Goal: Task Accomplishment & Management: Use online tool/utility

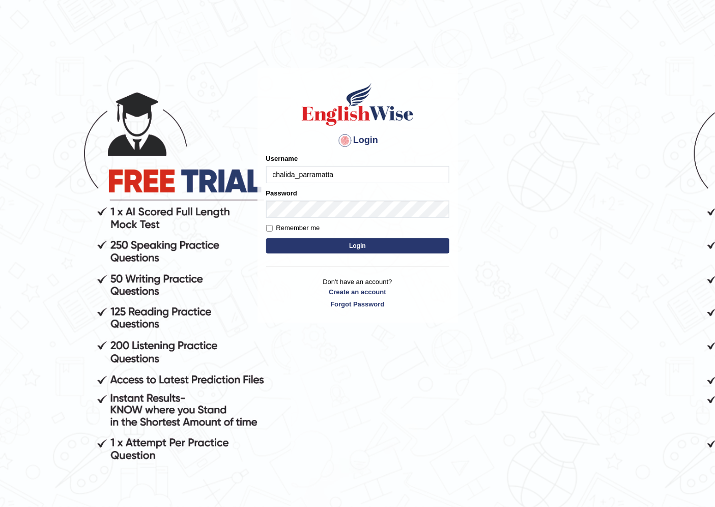
click at [396, 178] on input "chalida_parramatta" at bounding box center [357, 174] width 183 height 17
drag, startPoint x: 394, startPoint y: 179, endPoint x: 415, endPoint y: 184, distance: 21.5
click at [404, 182] on input "chalida_parramatta" at bounding box center [357, 174] width 183 height 17
type input "c"
type input "jatin_parramatta"
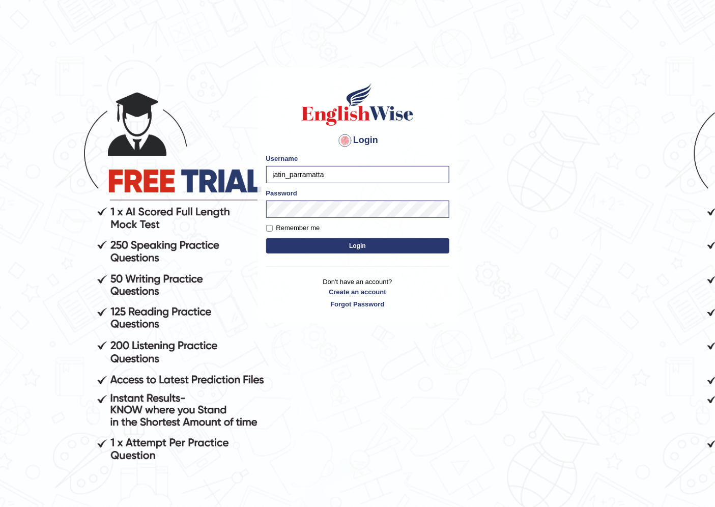
click at [365, 246] on button "Login" at bounding box center [357, 245] width 183 height 15
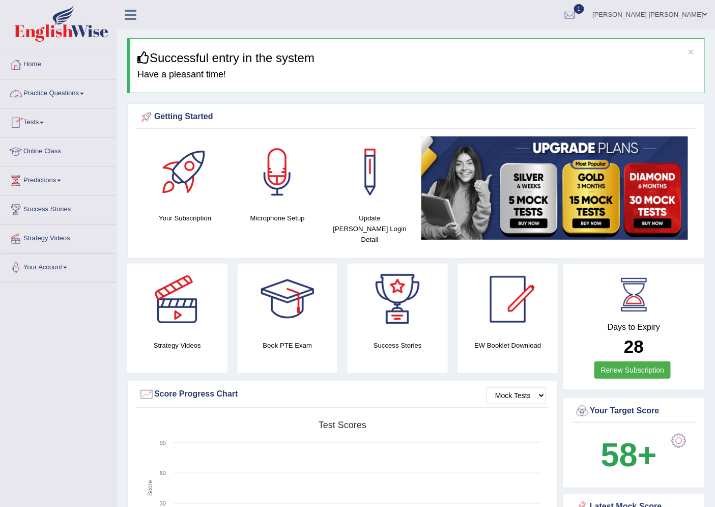
click at [86, 89] on link "Practice Questions" at bounding box center [59, 91] width 116 height 25
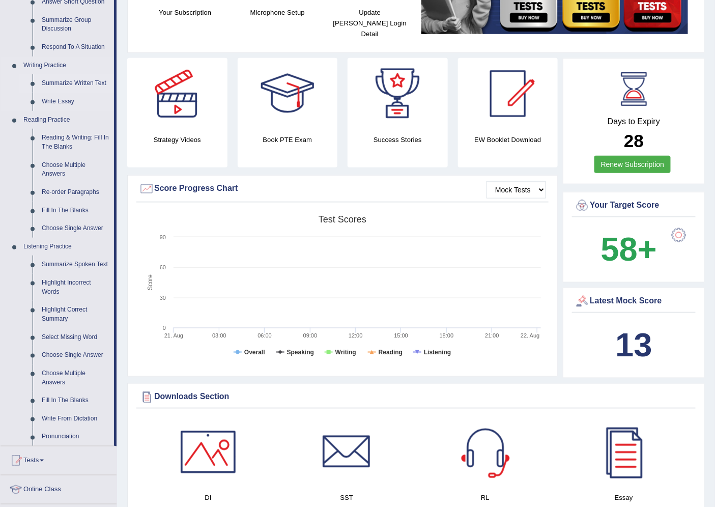
scroll to position [226, 0]
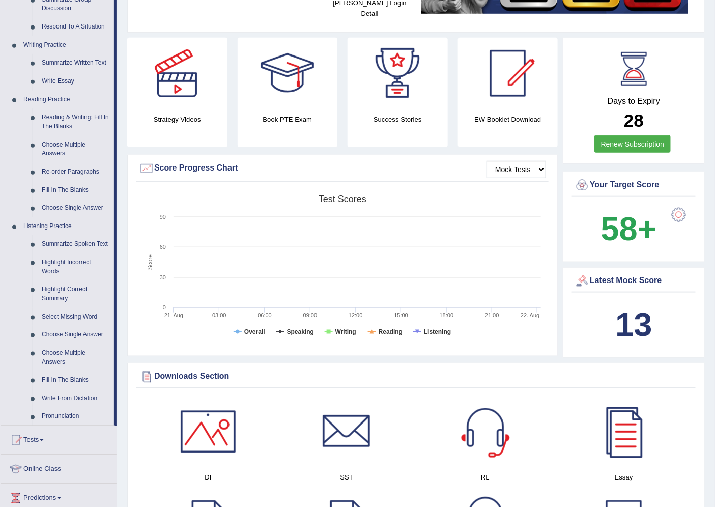
drag, startPoint x: 63, startPoint y: 293, endPoint x: 0, endPoint y: 280, distance: 64.5
click at [74, 62] on link "Summarize Written Text" at bounding box center [75, 63] width 77 height 18
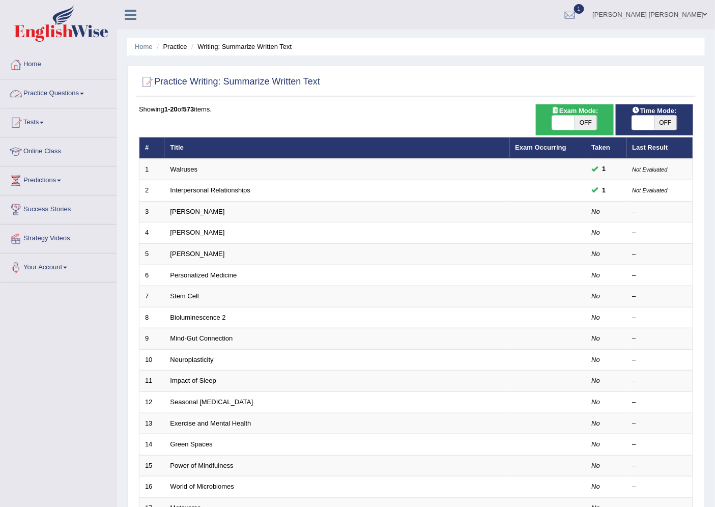
click at [60, 93] on link "Practice Questions" at bounding box center [59, 91] width 116 height 25
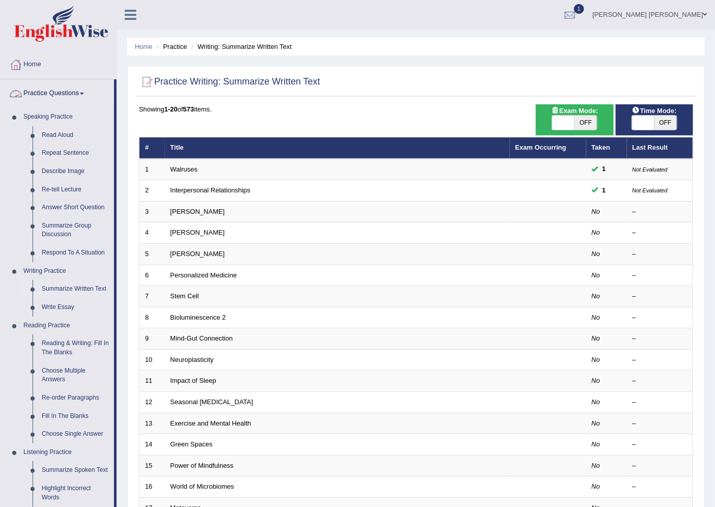
click at [79, 92] on link "Practice Questions" at bounding box center [58, 91] width 114 height 25
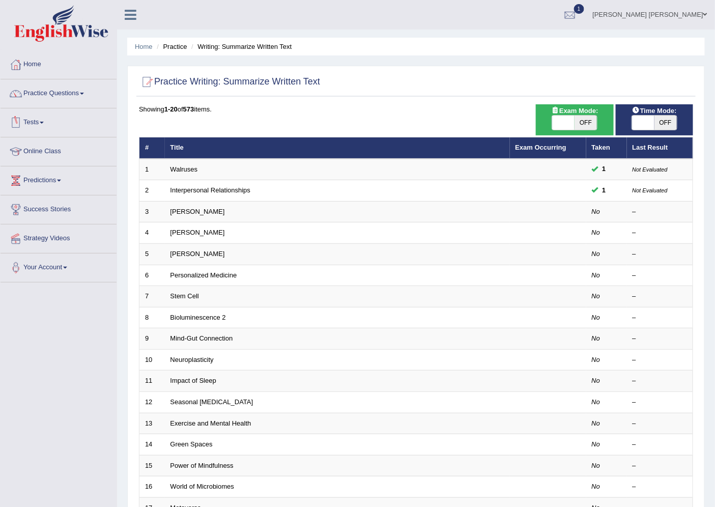
click at [41, 121] on link "Tests" at bounding box center [59, 120] width 116 height 25
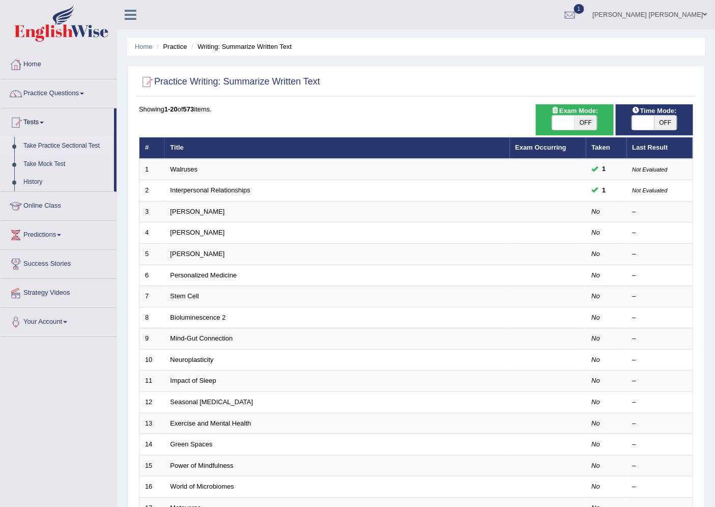
click at [60, 145] on link "Take Practice Sectional Test" at bounding box center [66, 146] width 95 height 18
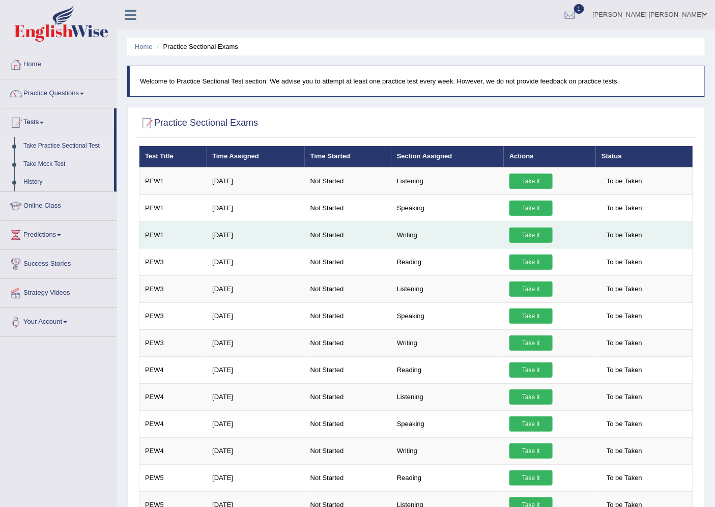
click at [520, 234] on link "Take it" at bounding box center [531, 235] width 43 height 15
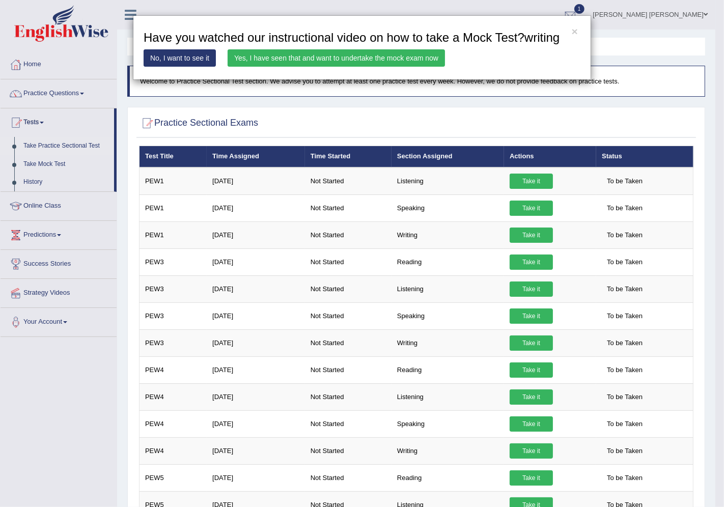
click at [240, 54] on link "Yes, I have seen that and want to undertake the mock exam now" at bounding box center [336, 57] width 217 height 17
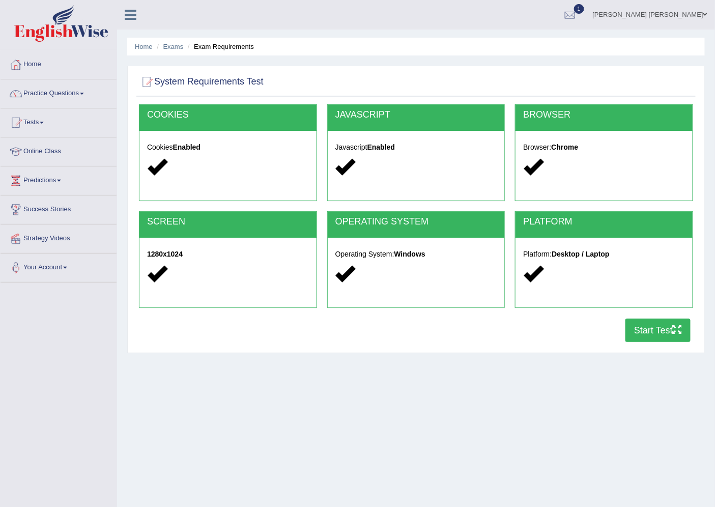
click at [663, 331] on button "Start Test" at bounding box center [658, 330] width 65 height 23
